Goal: Information Seeking & Learning: Learn about a topic

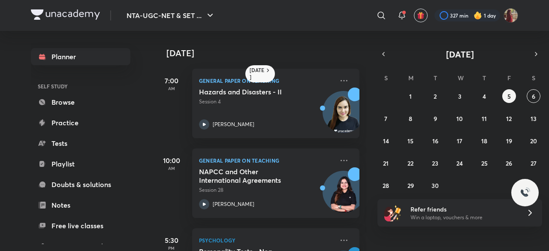
scroll to position [3, 0]
click at [463, 91] on button "3" at bounding box center [460, 96] width 14 height 14
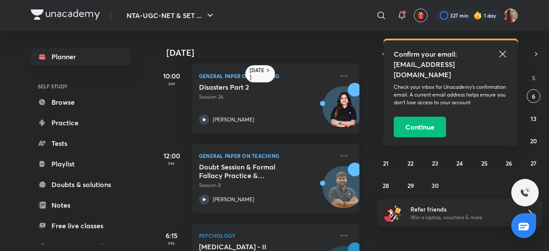
scroll to position [164, 0]
click at [500, 58] on icon at bounding box center [502, 54] width 10 height 10
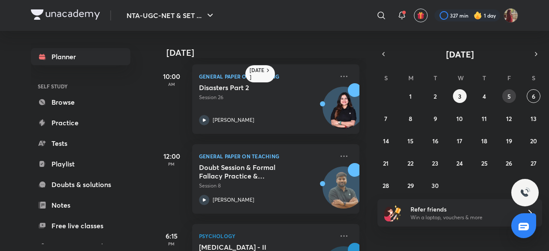
click at [513, 92] on button "5" at bounding box center [509, 96] width 14 height 14
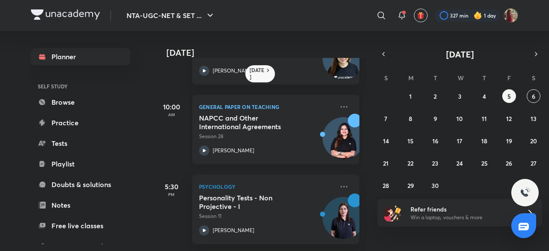
scroll to position [0, 0]
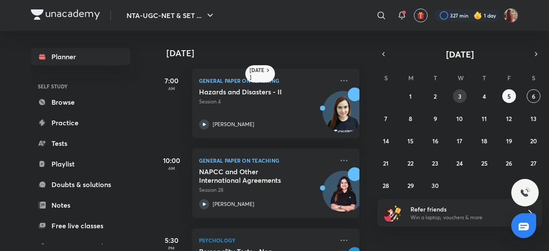
click at [461, 99] on button "3" at bounding box center [460, 96] width 14 height 14
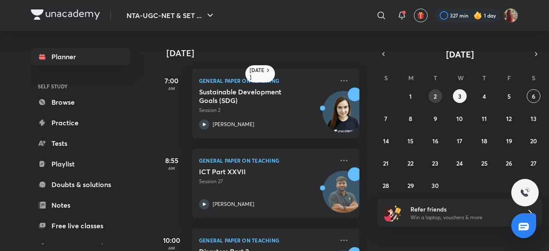
click at [439, 100] on button "2" at bounding box center [435, 96] width 14 height 14
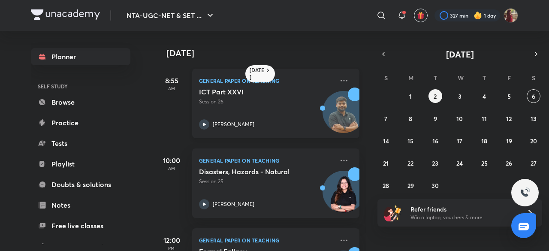
click at [206, 126] on icon at bounding box center [204, 124] width 10 height 10
click at [204, 121] on icon at bounding box center [204, 124] width 10 height 10
click at [404, 101] on div "31 1 2 3 4 5 6 7 8 9 10 11 12 13 14 15 16 17 18 19 20 21 22 23 24 25 26 27 28 2…" at bounding box center [459, 140] width 165 height 103
click at [407, 99] on button "1" at bounding box center [410, 96] width 14 height 14
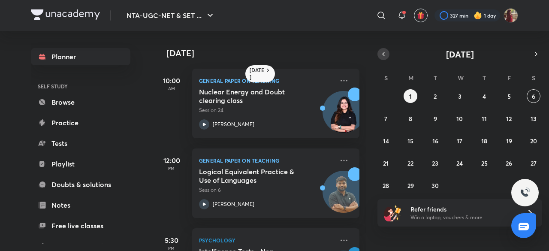
click at [380, 57] on icon "button" at bounding box center [383, 54] width 7 height 8
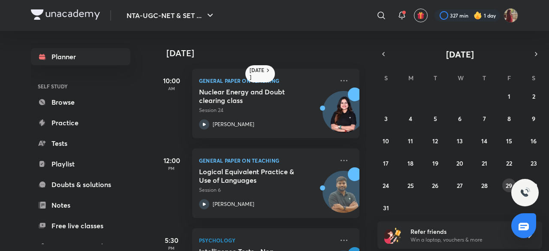
click at [503, 182] on button "29" at bounding box center [509, 185] width 14 height 14
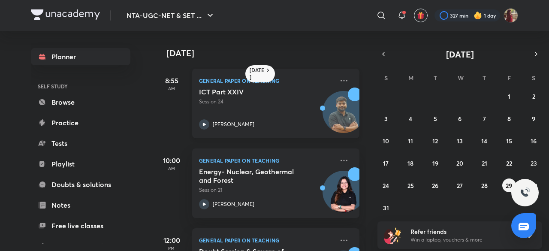
click at [200, 123] on icon at bounding box center [204, 124] width 10 height 10
click at [204, 123] on icon at bounding box center [204, 124] width 10 height 10
click at [537, 182] on button "30" at bounding box center [533, 185] width 14 height 14
click at [205, 123] on icon at bounding box center [204, 124] width 10 height 10
click at [387, 204] on abbr "31" at bounding box center [386, 208] width 6 height 8
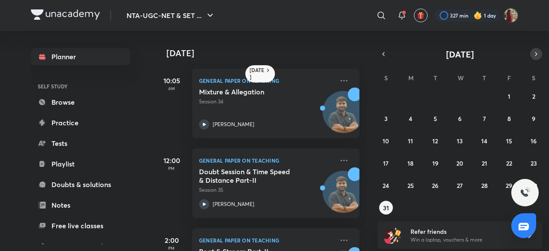
click at [539, 51] on button "button" at bounding box center [536, 54] width 12 height 12
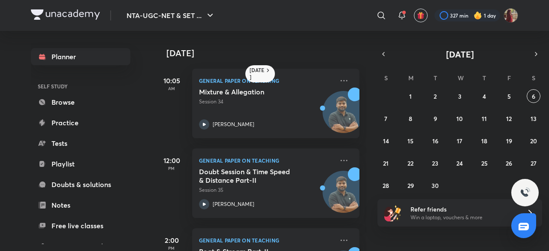
click at [417, 92] on div "31 1 2 3 4 5 6 7 8 9 10 11 12 13 14 15 16 17 18 19 20 21 22 23 24 25 26 27 28 2…" at bounding box center [459, 140] width 165 height 103
click at [410, 95] on abbr "1" at bounding box center [410, 96] width 3 height 8
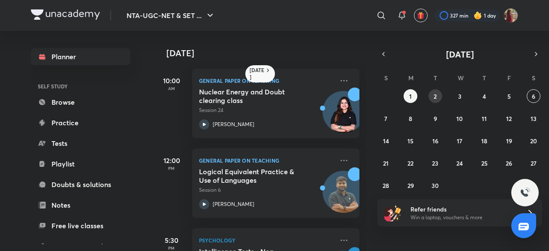
click at [439, 98] on button "2" at bounding box center [435, 96] width 14 height 14
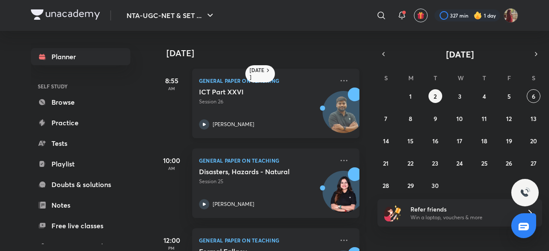
click at [205, 126] on icon at bounding box center [204, 124] width 10 height 10
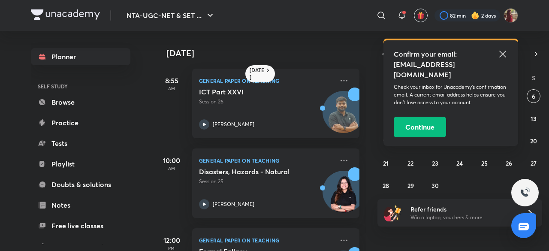
click at [501, 54] on icon at bounding box center [502, 54] width 6 height 6
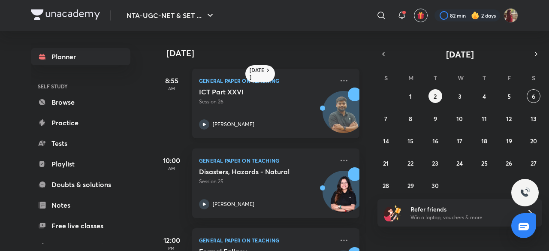
click at [201, 121] on icon at bounding box center [204, 124] width 10 height 10
